Goal: Task Accomplishment & Management: Complete application form

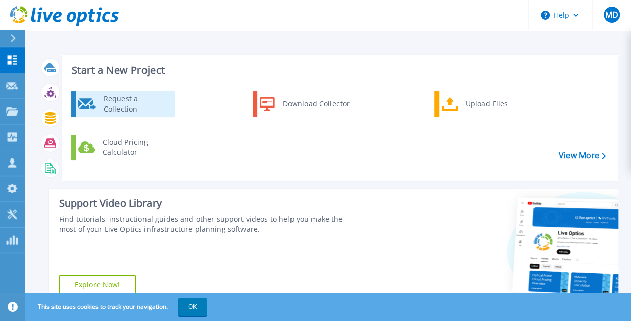
click at [113, 102] on div "Request a Collection" at bounding box center [136, 104] width 74 height 20
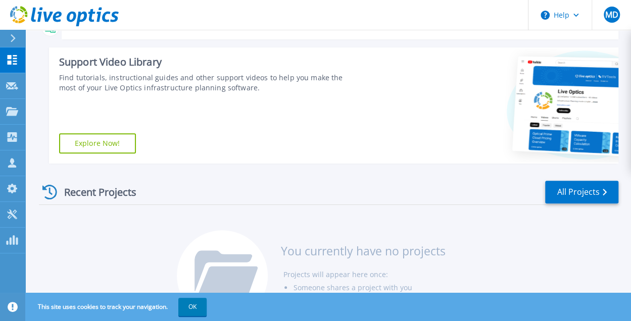
scroll to position [142, 0]
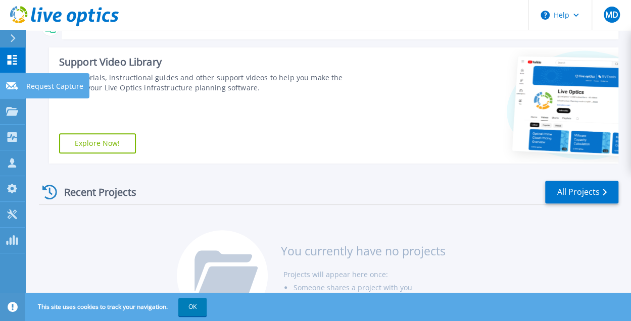
click at [13, 90] on div at bounding box center [12, 85] width 12 height 9
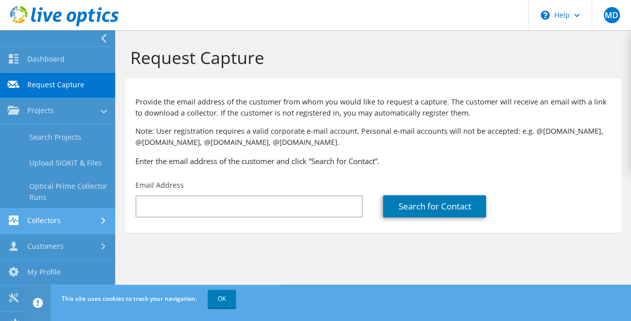
click at [70, 216] on link "Collectors" at bounding box center [57, 222] width 115 height 26
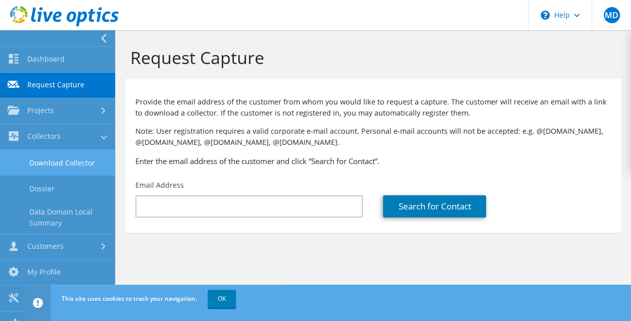
click at [78, 169] on link "Download Collector" at bounding box center [57, 163] width 115 height 26
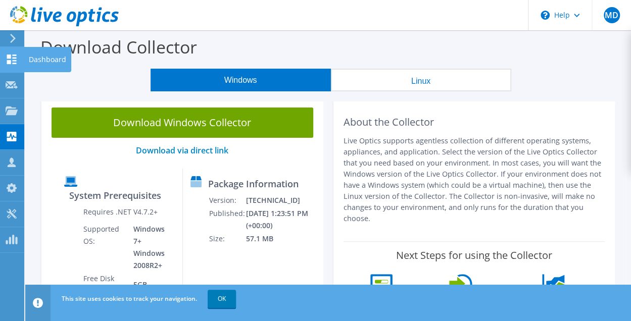
click at [10, 55] on use at bounding box center [12, 60] width 10 height 10
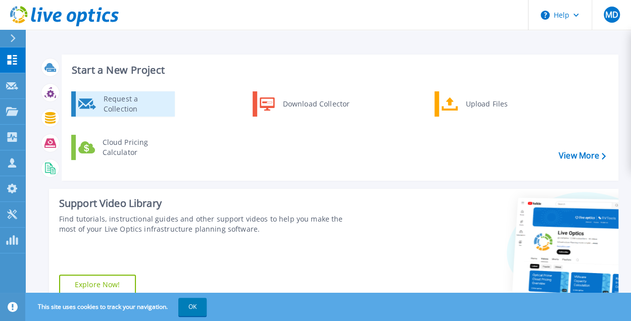
click at [104, 104] on div "Request a Collection" at bounding box center [136, 104] width 74 height 20
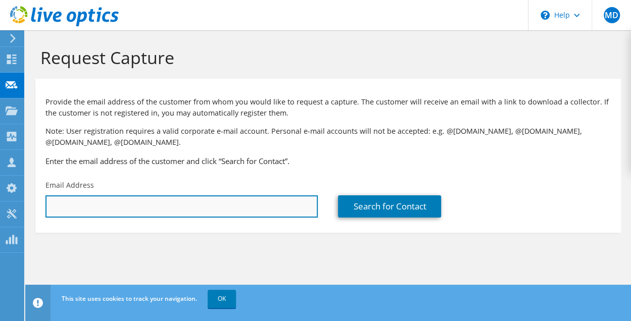
click at [112, 201] on input "text" at bounding box center [181, 207] width 272 height 22
paste input "[EMAIL_ADDRESS][DOMAIN_NAME]"
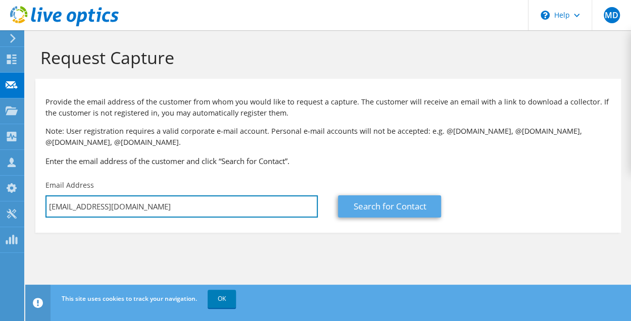
type input "it@prudentmedia.in"
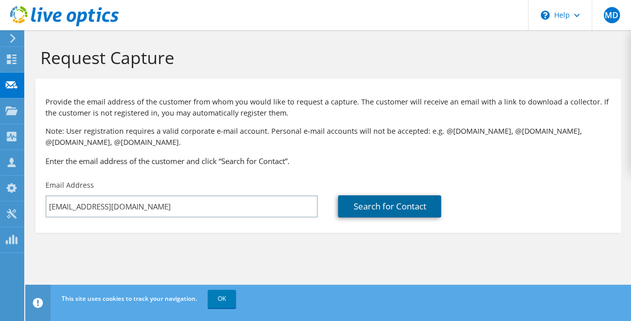
click at [390, 205] on link "Search for Contact" at bounding box center [389, 207] width 103 height 22
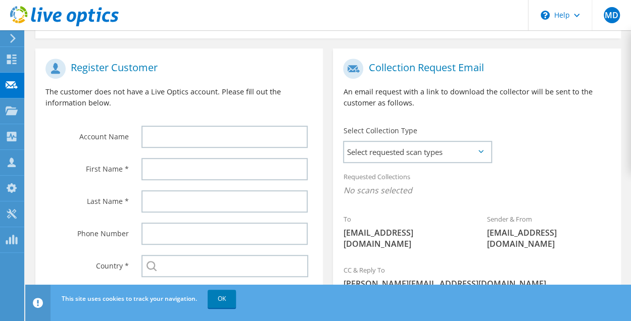
scroll to position [195, 0]
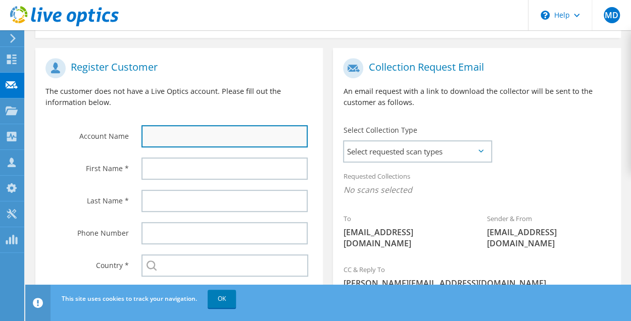
click at [239, 133] on input "text" at bounding box center [225, 136] width 167 height 22
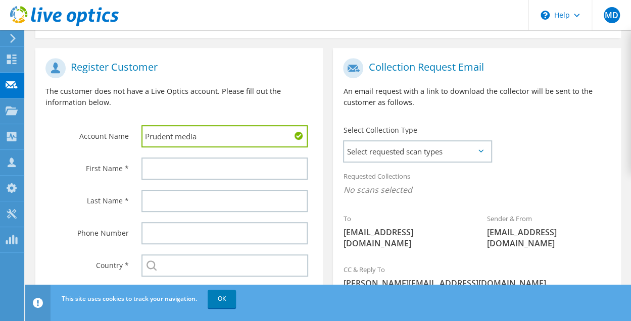
type input "Prudent media"
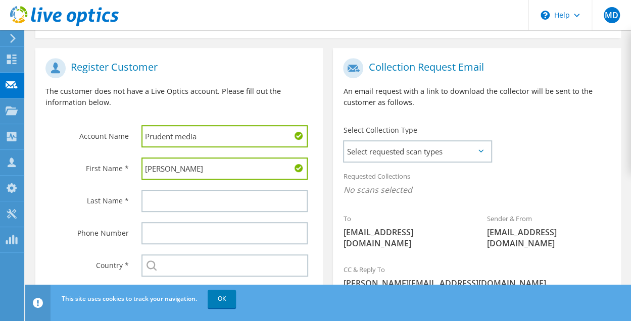
type input "Victor"
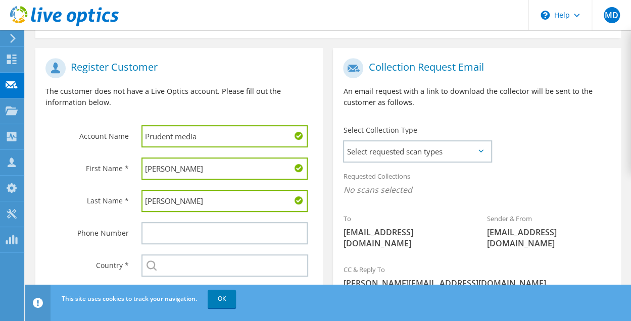
type input "Victor"
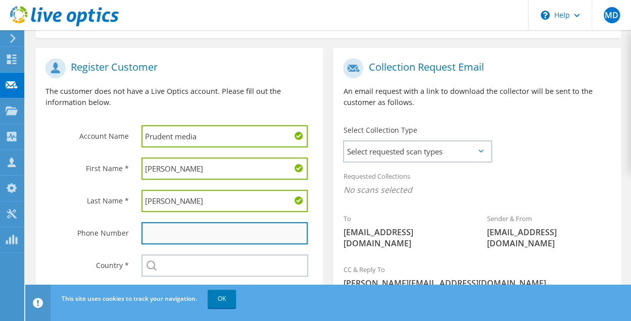
paste input "98221 01547"
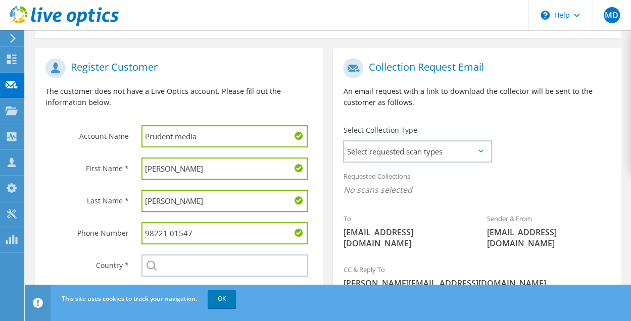
click at [168, 232] on input "98221 01547" at bounding box center [225, 233] width 167 height 22
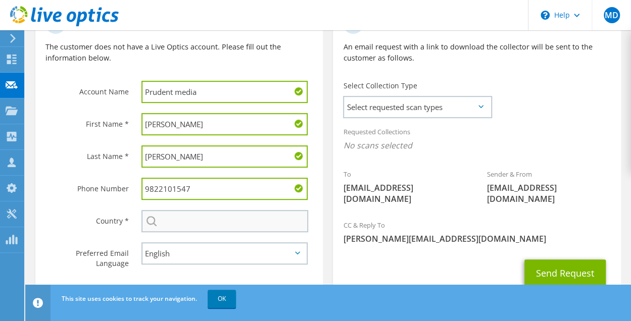
scroll to position [265, 0]
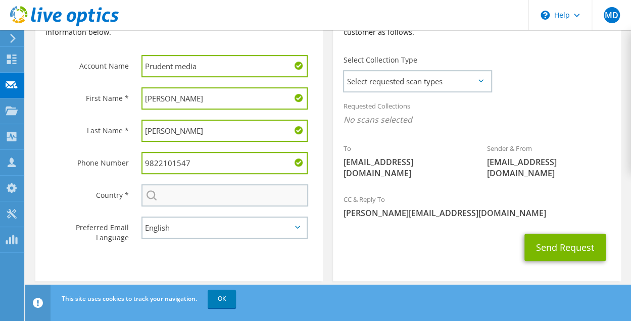
type input "9822101547"
click at [181, 201] on input "text" at bounding box center [225, 195] width 167 height 22
type input "[GEOGRAPHIC_DATA]"
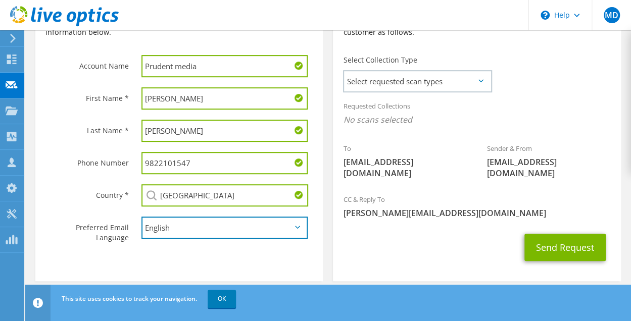
click at [182, 232] on select "English Deutsch Español Français Italiano Polski Português Русский 한국어 中文 日本語" at bounding box center [225, 228] width 167 height 22
click at [142, 218] on select "English Deutsch Español Français Italiano Polski Português Русский 한국어 中文 日本語" at bounding box center [225, 228] width 167 height 22
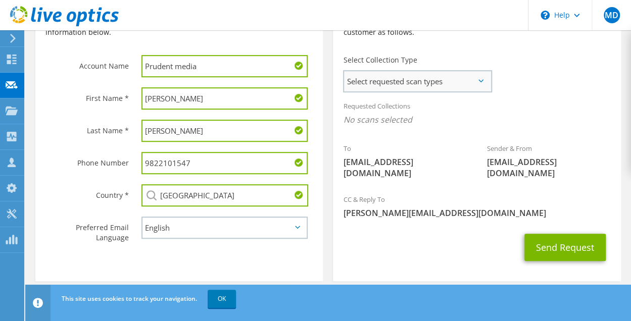
click at [477, 78] on span "Select requested scan types" at bounding box center [417, 81] width 146 height 20
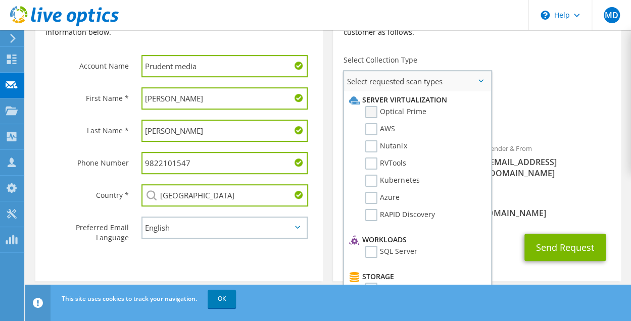
click at [373, 113] on label "Optical Prime" at bounding box center [395, 112] width 61 height 12
click at [0, 0] on input "Optical Prime" at bounding box center [0, 0] width 0 height 0
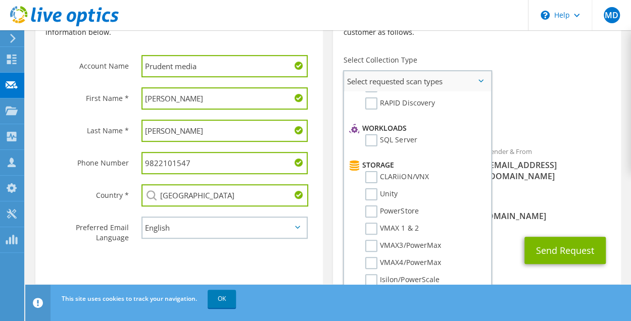
scroll to position [113, 0]
drag, startPoint x: 373, startPoint y: 137, endPoint x: 383, endPoint y: 142, distance: 11.1
click at [373, 138] on label "SQL Server" at bounding box center [391, 139] width 52 height 12
click at [0, 0] on input "SQL Server" at bounding box center [0, 0] width 0 height 0
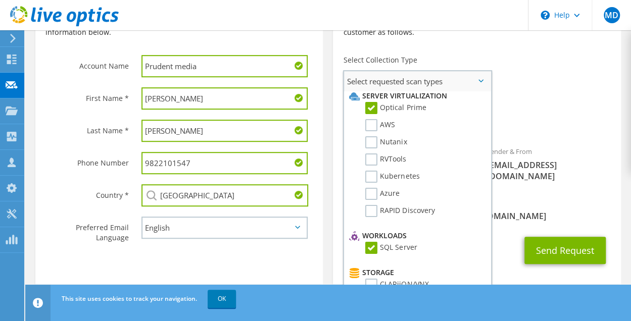
scroll to position [0, 0]
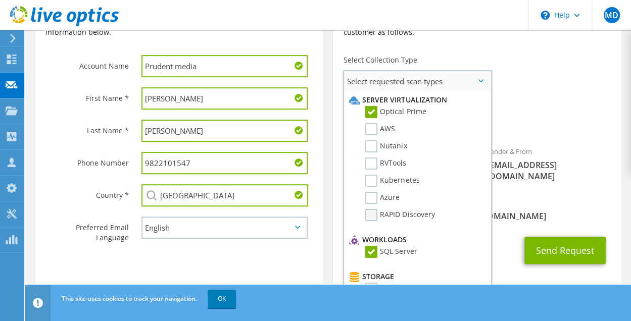
click at [380, 212] on label "RAPID Discovery" at bounding box center [399, 215] width 69 height 12
click at [0, 0] on input "RAPID Discovery" at bounding box center [0, 0] width 0 height 0
click at [376, 196] on label "Azure" at bounding box center [382, 198] width 34 height 12
click at [0, 0] on input "Azure" at bounding box center [0, 0] width 0 height 0
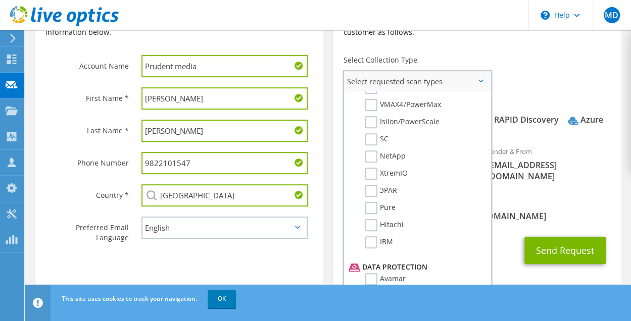
scroll to position [283, 0]
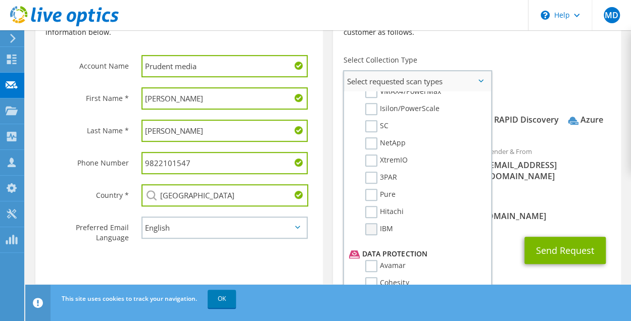
click at [370, 228] on label "IBM" at bounding box center [379, 229] width 28 height 12
click at [0, 0] on input "IBM" at bounding box center [0, 0] width 0 height 0
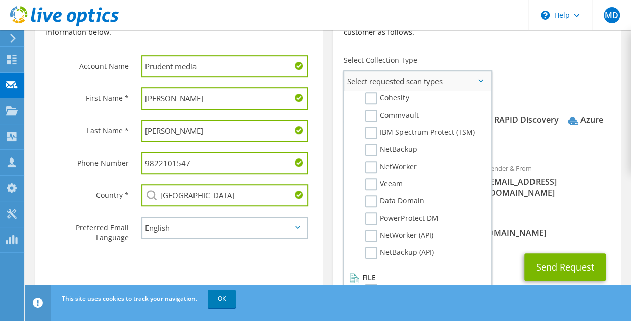
scroll to position [467, 0]
click at [371, 189] on label "Veeam" at bounding box center [383, 185] width 37 height 12
click at [0, 0] on input "Veeam" at bounding box center [0, 0] width 0 height 0
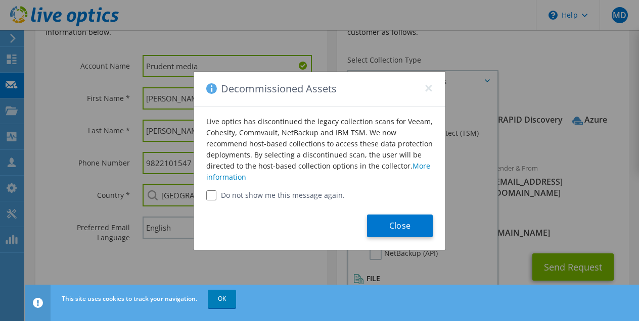
click at [207, 195] on input "Do not show me this message again." at bounding box center [211, 196] width 10 height 10
checkbox input "true"
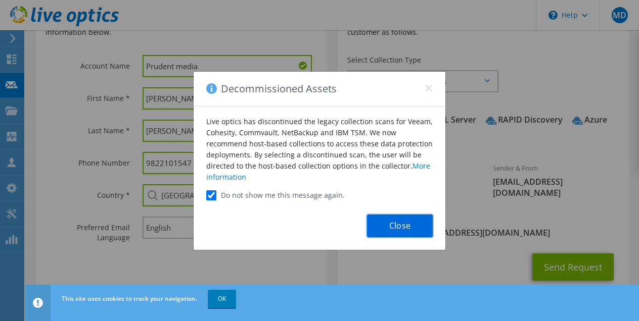
click at [397, 222] on button "Close" at bounding box center [400, 226] width 66 height 23
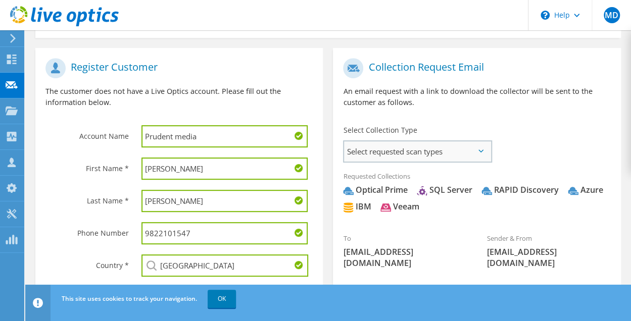
scroll to position [193, 0]
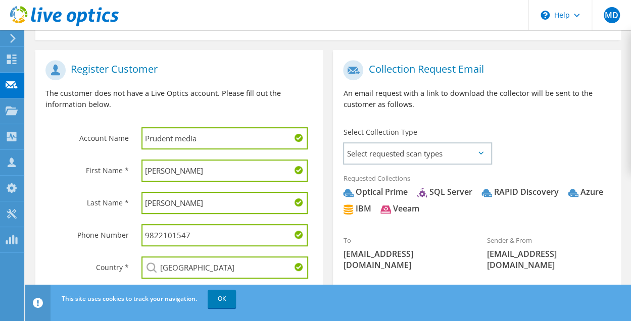
click at [494, 146] on div "Select Collection Type Select requested scan types Server Virtualization Optica…" at bounding box center [417, 144] width 168 height 45
click at [480, 149] on span "Select requested scan types" at bounding box center [417, 154] width 146 height 20
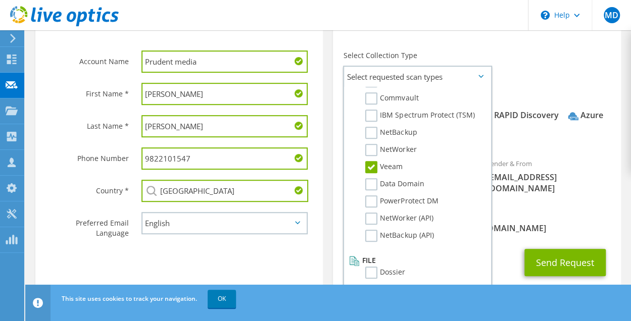
scroll to position [285, 0]
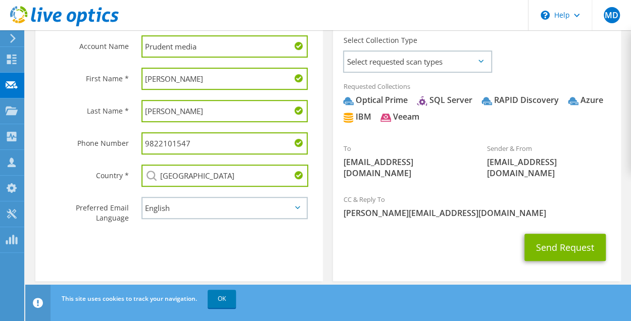
click at [479, 60] on icon at bounding box center [481, 61] width 5 height 3
click at [480, 60] on div "Select Collection Type Select requested scan types Server Virtualization Optica…" at bounding box center [417, 52] width 148 height 35
click at [482, 63] on span "Select requested scan types" at bounding box center [417, 62] width 146 height 20
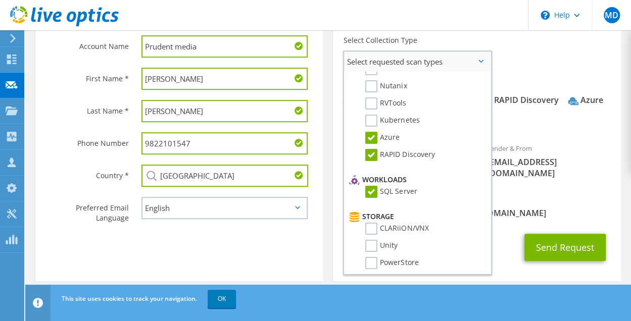
scroll to position [0, 0]
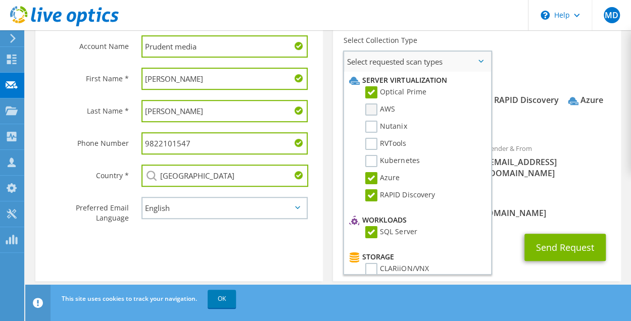
click at [377, 110] on label "AWS" at bounding box center [380, 110] width 30 height 12
click at [0, 0] on input "AWS" at bounding box center [0, 0] width 0 height 0
click at [366, 132] on label "Nutanix" at bounding box center [385, 127] width 41 height 12
click at [0, 0] on input "Nutanix" at bounding box center [0, 0] width 0 height 0
click at [370, 138] on ul "Server Virtualization Optical Prime AWS Nutanix RVTools Kubernetes Azure" at bounding box center [416, 142] width 138 height 140
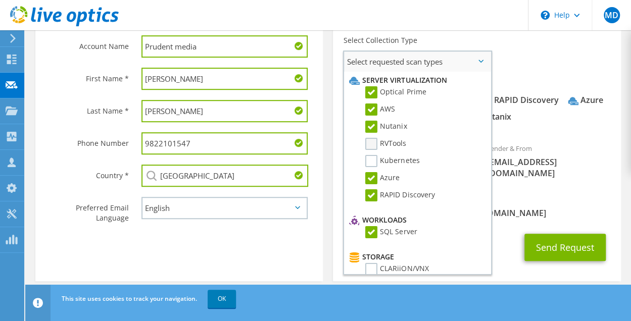
click at [372, 150] on li "RVTools" at bounding box center [416, 146] width 138 height 17
click at [372, 157] on label "Kubernetes" at bounding box center [392, 161] width 54 height 12
click at [0, 0] on input "Kubernetes" at bounding box center [0, 0] width 0 height 0
click at [373, 148] on label "RVTools" at bounding box center [385, 144] width 41 height 12
click at [0, 0] on input "RVTools" at bounding box center [0, 0] width 0 height 0
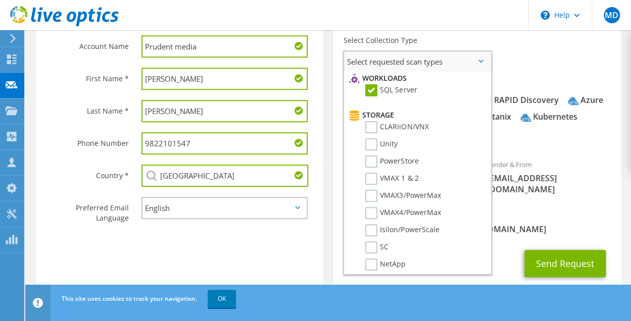
scroll to position [145, 0]
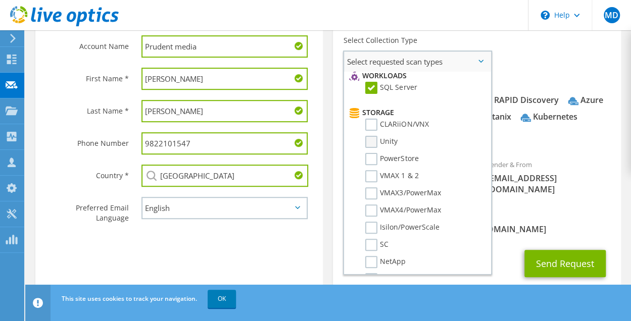
click at [377, 147] on label "Unity" at bounding box center [381, 142] width 32 height 12
click at [0, 0] on input "Unity" at bounding box center [0, 0] width 0 height 0
click at [374, 162] on label "PowerStore" at bounding box center [391, 159] width 53 height 12
click at [0, 0] on input "PowerStore" at bounding box center [0, 0] width 0 height 0
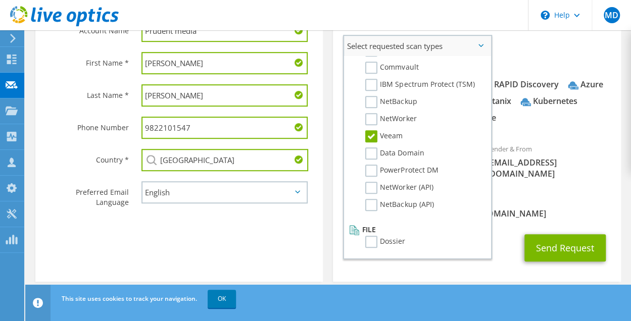
scroll to position [302, 0]
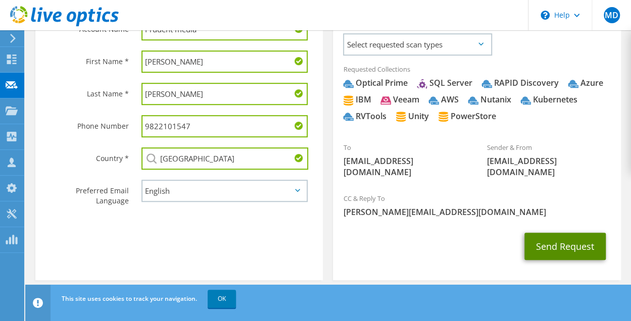
click at [553, 233] on button "Send Request" at bounding box center [565, 246] width 81 height 27
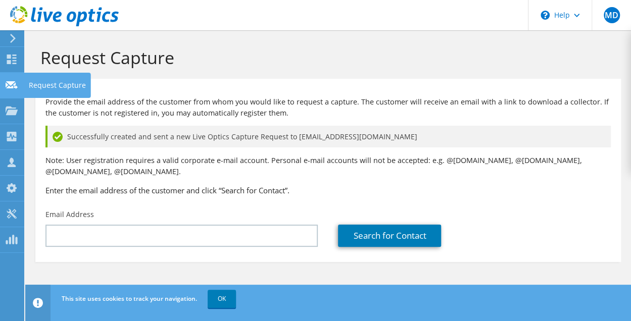
click at [12, 85] on icon at bounding box center [12, 85] width 12 height 10
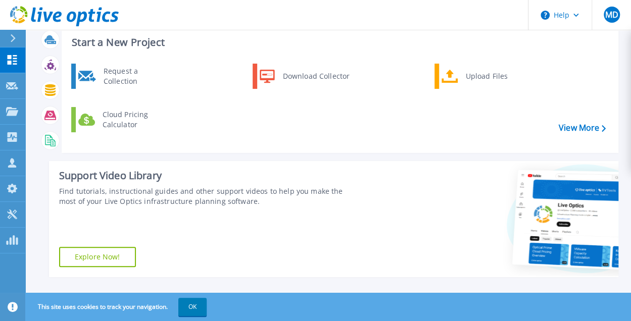
scroll to position [15, 0]
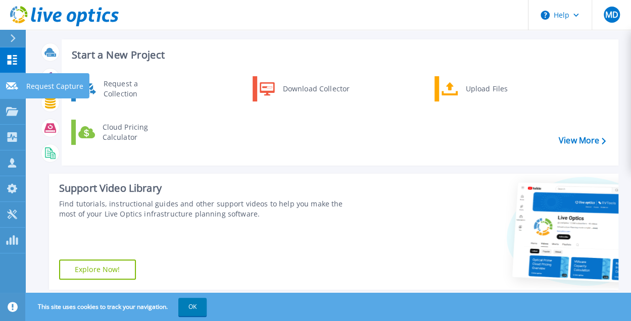
click at [6, 75] on link "Request Capture Request Capture" at bounding box center [12, 86] width 25 height 26
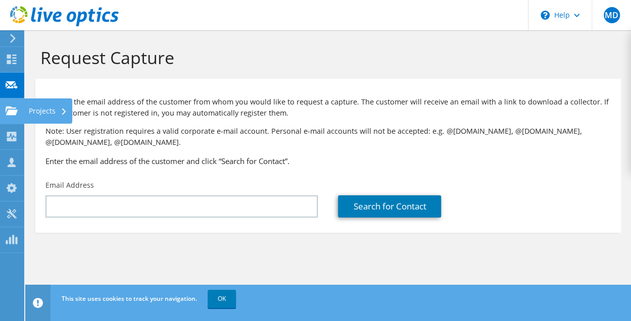
click at [13, 115] on use at bounding box center [12, 110] width 12 height 9
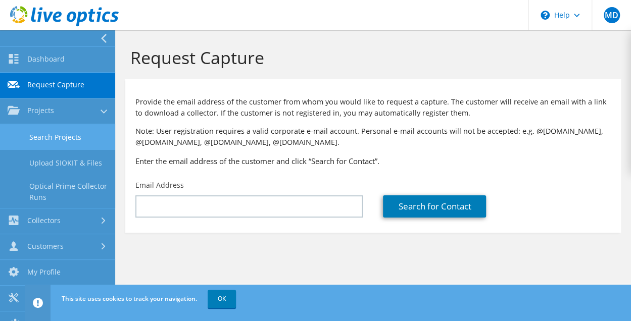
click at [46, 137] on link "Search Projects" at bounding box center [57, 137] width 115 height 26
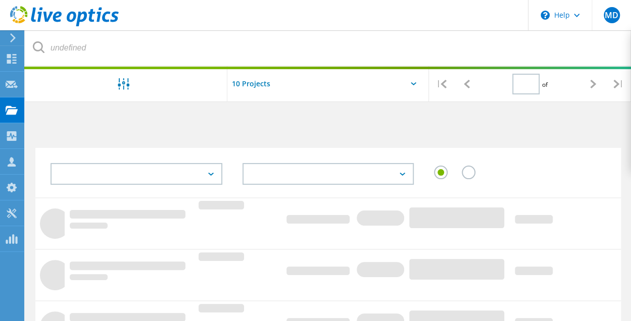
type input "1"
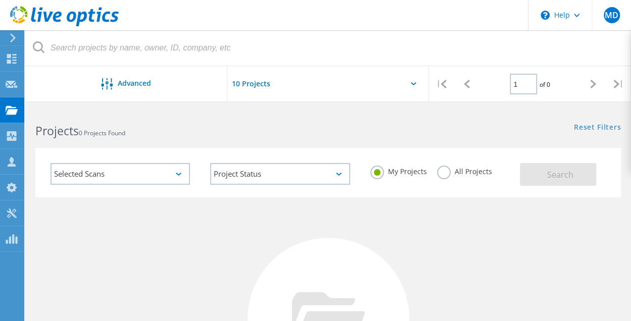
click at [12, 41] on use at bounding box center [13, 37] width 6 height 9
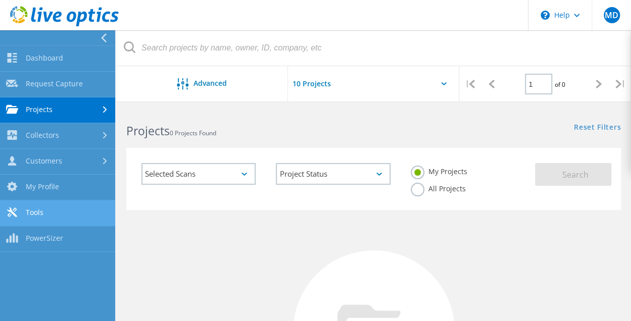
click at [43, 212] on link "Tools" at bounding box center [57, 214] width 115 height 26
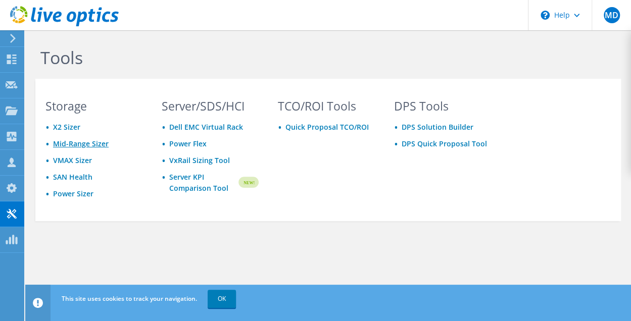
click at [81, 144] on link "Mid-Range Sizer" at bounding box center [81, 144] width 56 height 10
click at [12, 183] on use at bounding box center [12, 188] width 10 height 10
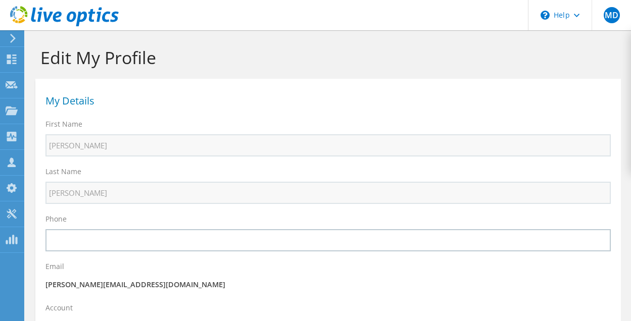
select select "101"
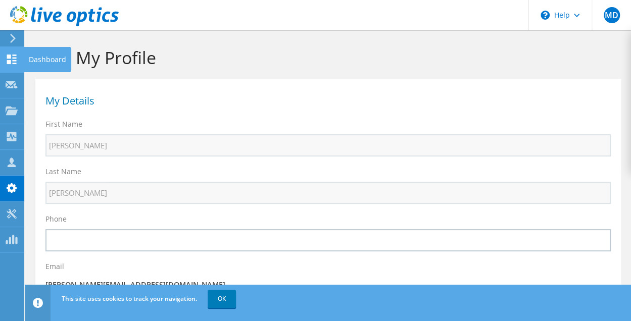
click at [14, 63] on use at bounding box center [12, 60] width 10 height 10
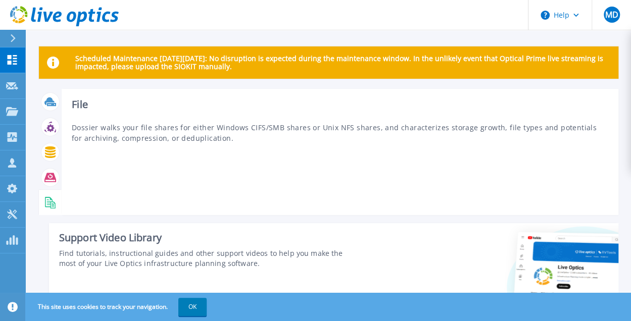
click at [50, 197] on icon at bounding box center [49, 202] width 8 height 10
